Goal: Task Accomplishment & Management: Use online tool/utility

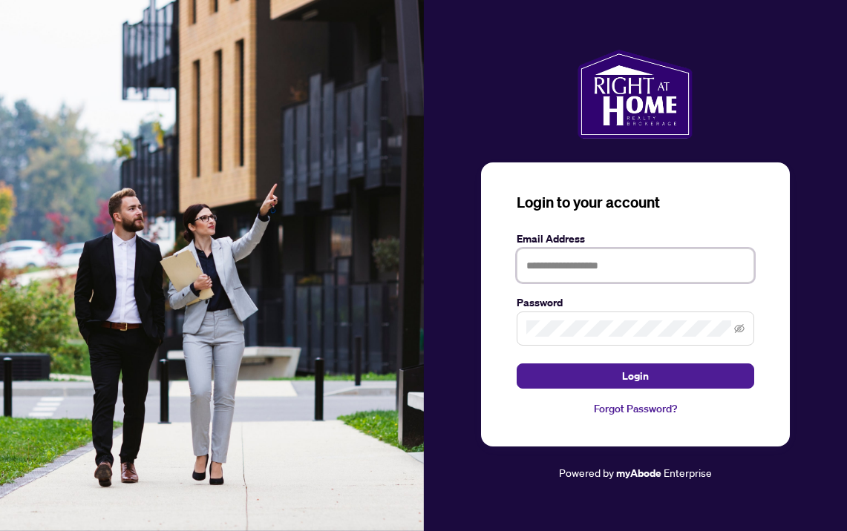
click at [583, 260] on input "text" at bounding box center [634, 266] width 237 height 34
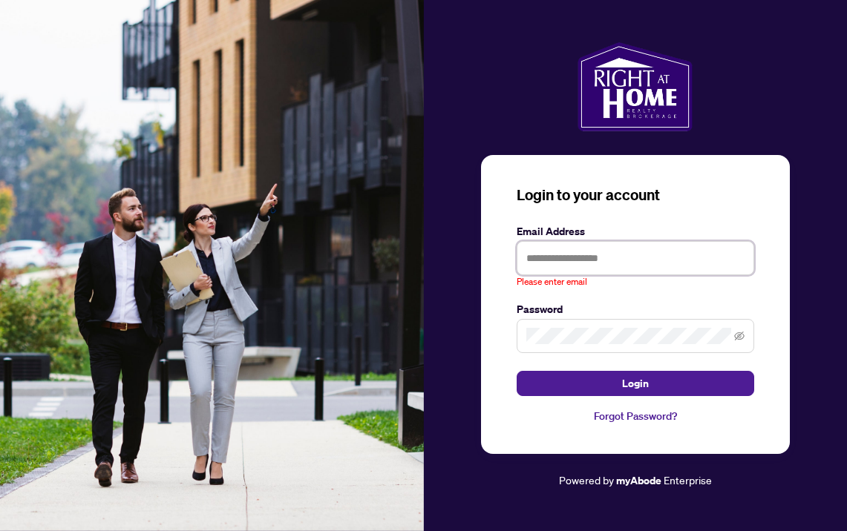
type input "**********"
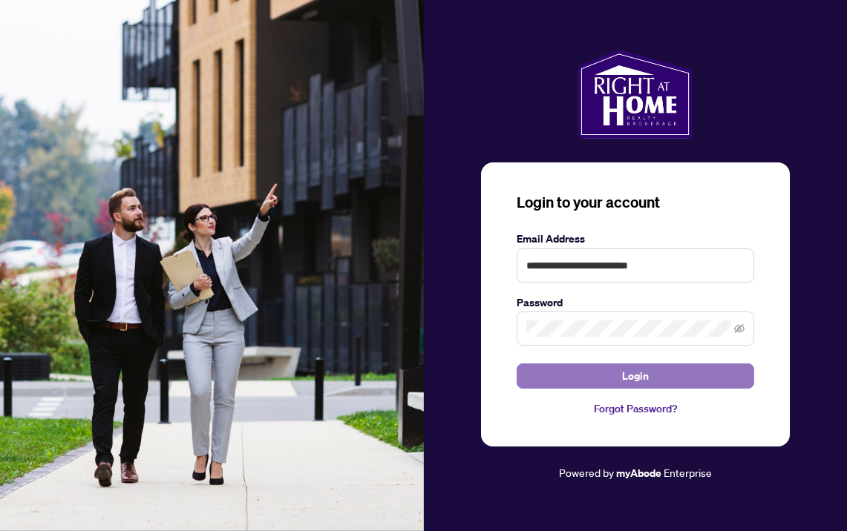
click at [570, 370] on button "Login" at bounding box center [634, 376] width 237 height 25
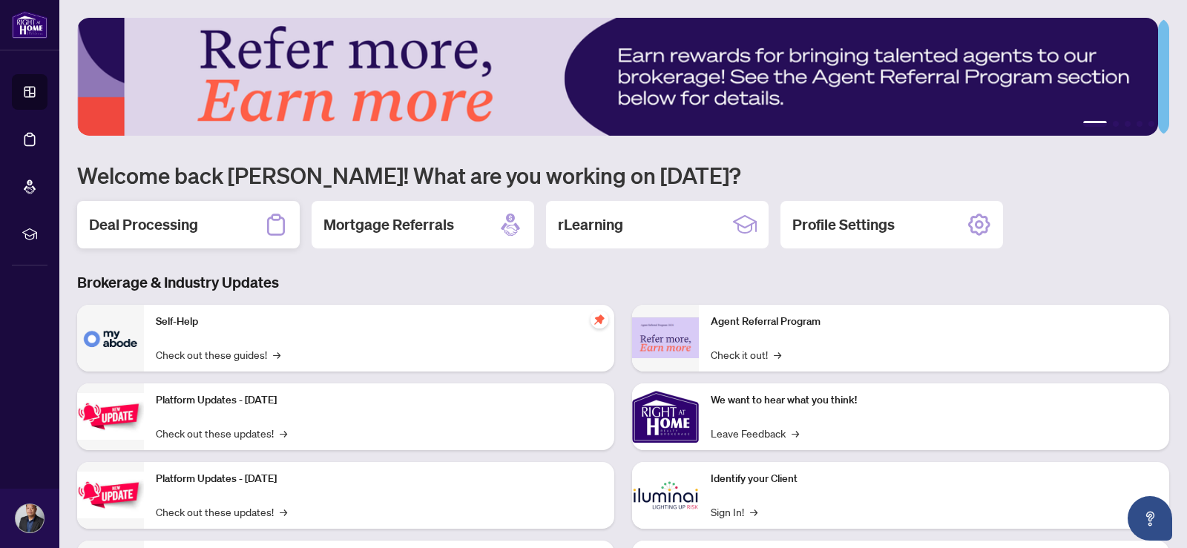
click at [139, 230] on h2 "Deal Processing" at bounding box center [143, 224] width 109 height 21
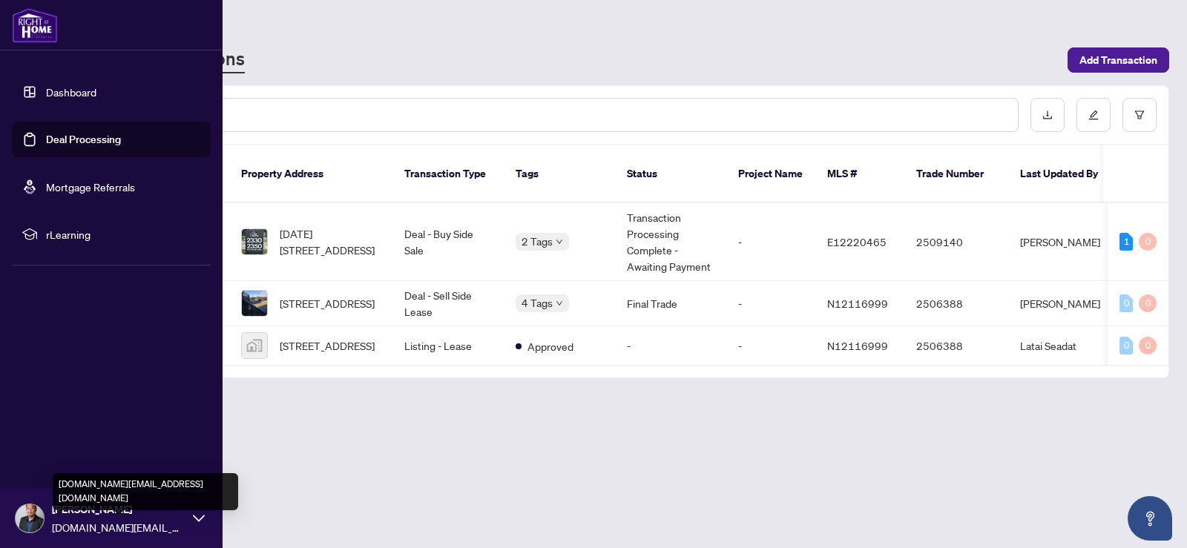
click at [104, 524] on span "[DOMAIN_NAME][EMAIL_ADDRESS][DOMAIN_NAME]" at bounding box center [119, 527] width 134 height 16
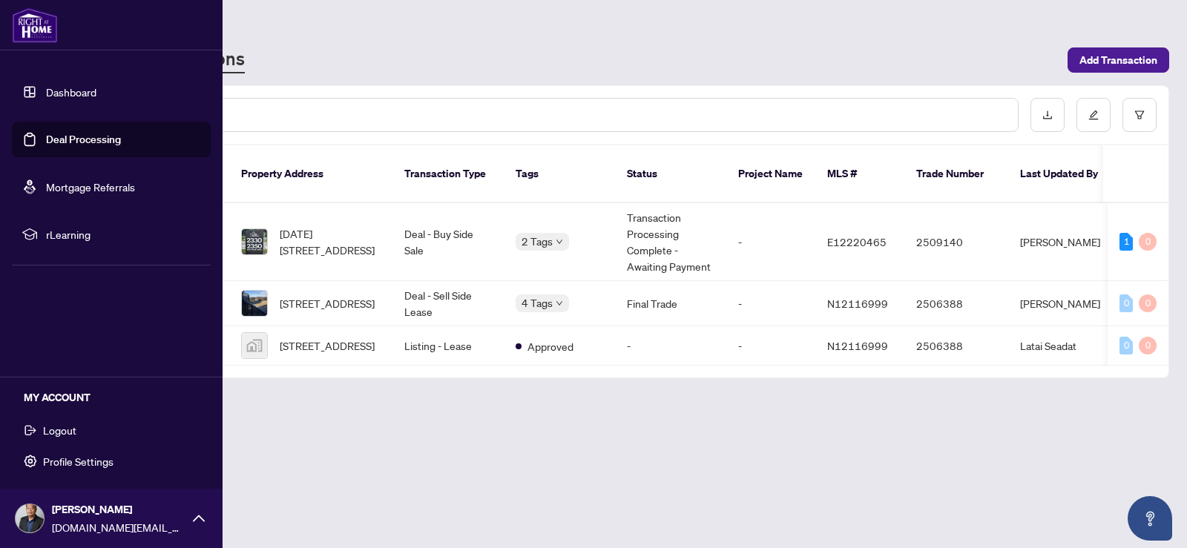
click at [68, 428] on span "Logout" at bounding box center [59, 431] width 33 height 24
